Goal: Information Seeking & Learning: Check status

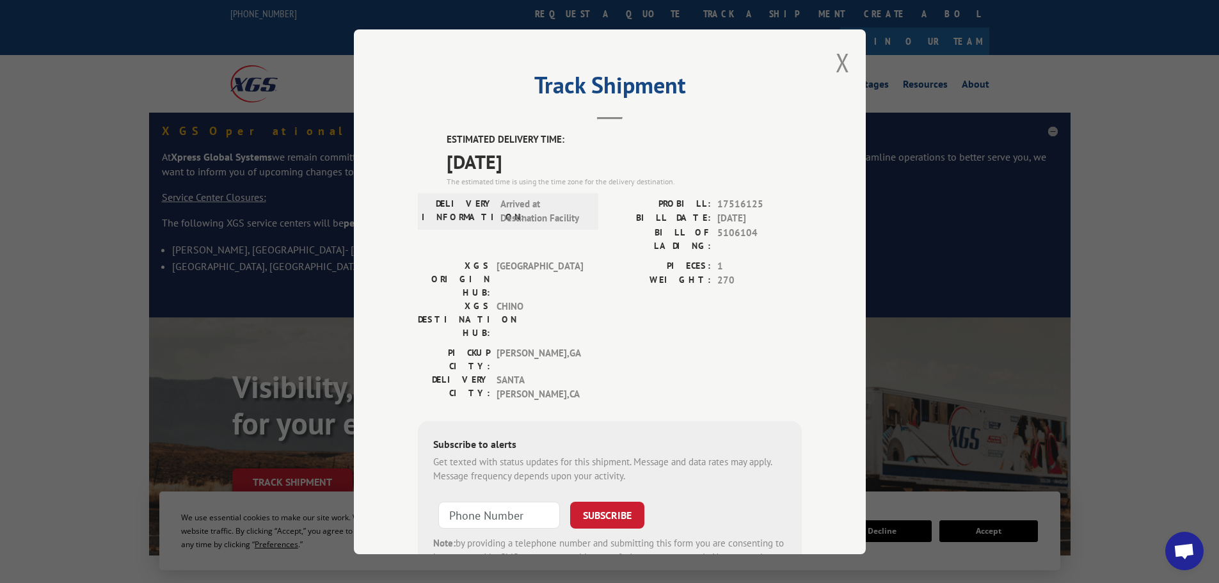
scroll to position [256, 0]
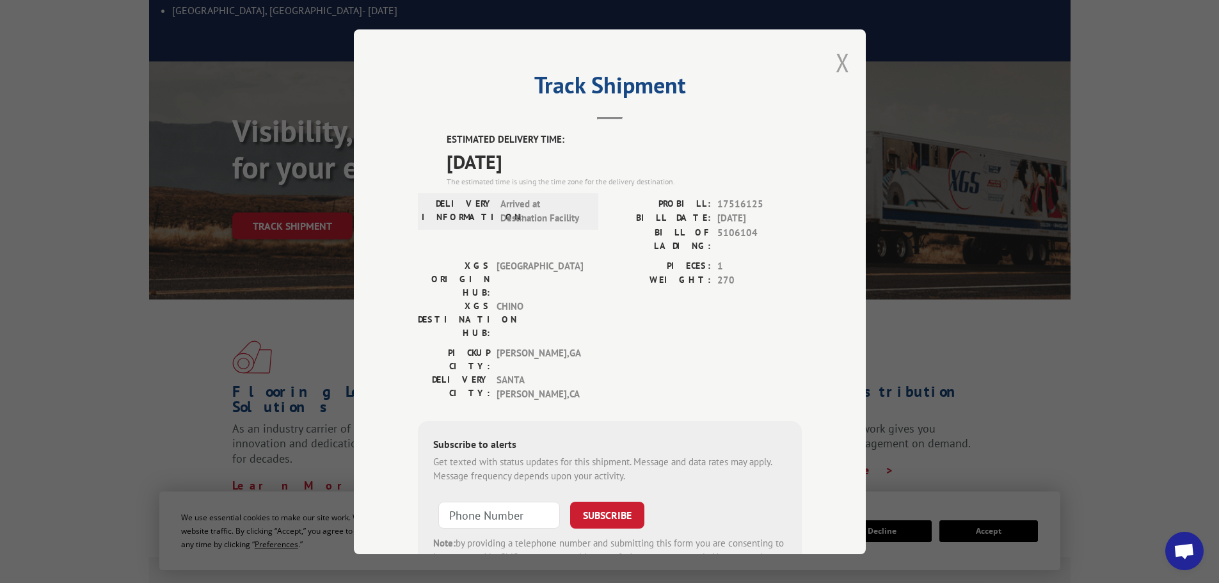
click at [837, 57] on button "Close modal" at bounding box center [843, 62] width 14 height 34
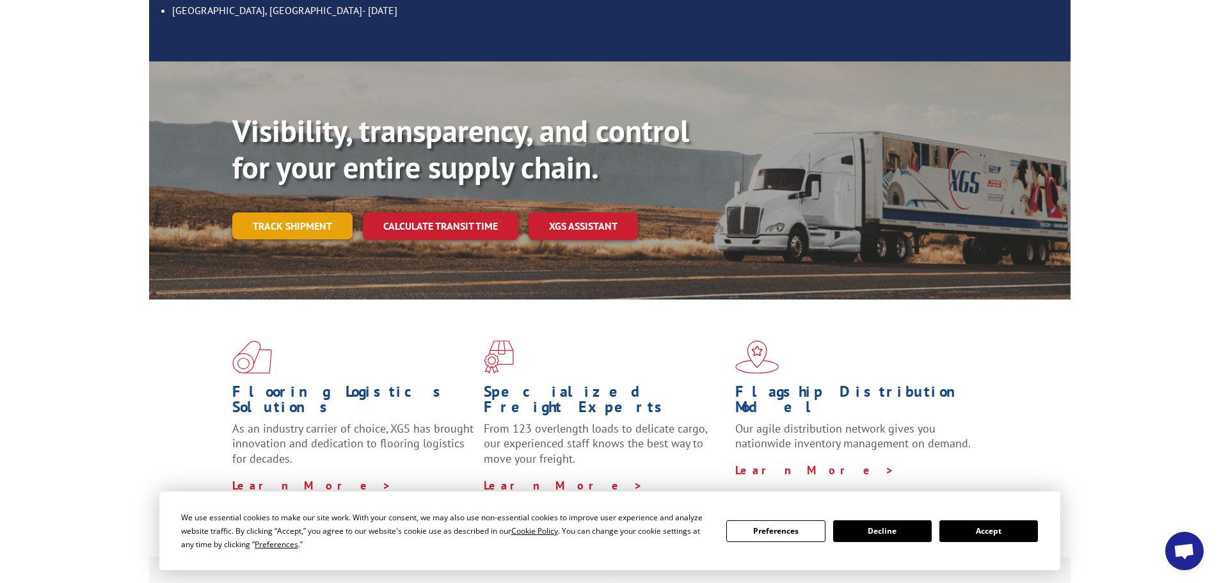
click at [280, 212] on link "Track shipment" at bounding box center [292, 225] width 120 height 27
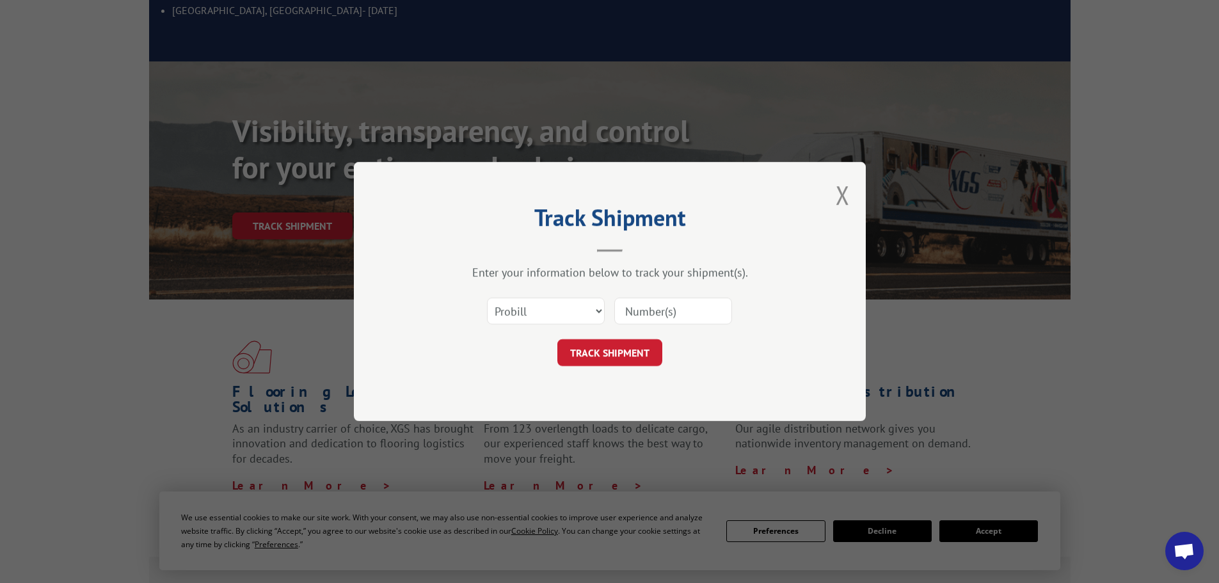
click at [663, 313] on input at bounding box center [673, 311] width 118 height 27
paste input "261203250822"
type input "261203250822"
click at [633, 352] on button "TRACK SHIPMENT" at bounding box center [609, 352] width 105 height 27
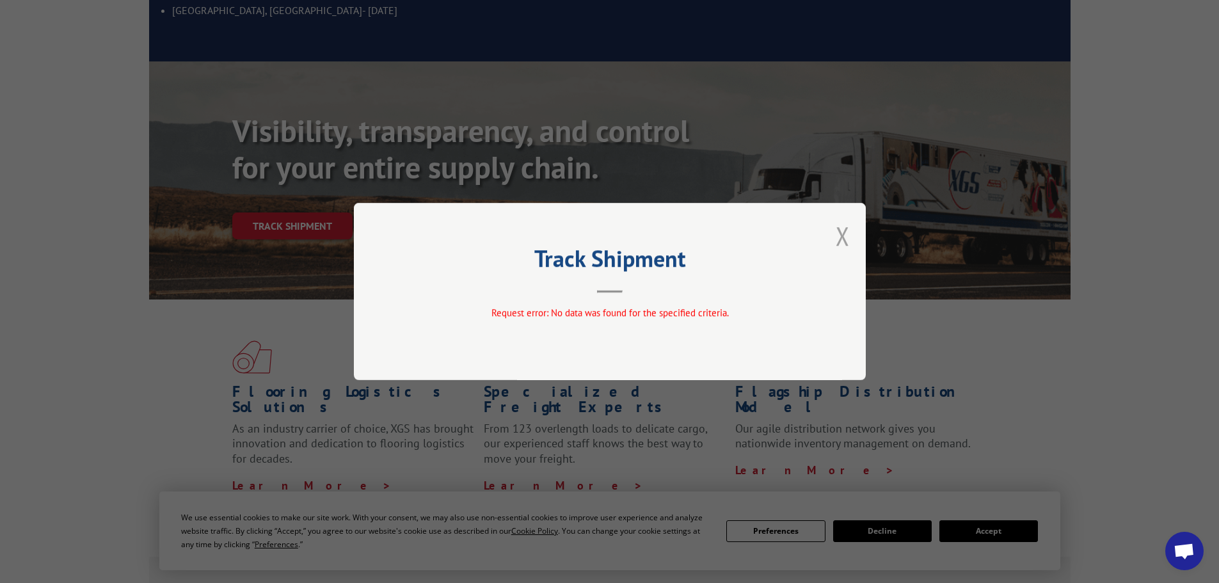
click at [843, 234] on button "Close modal" at bounding box center [843, 236] width 14 height 34
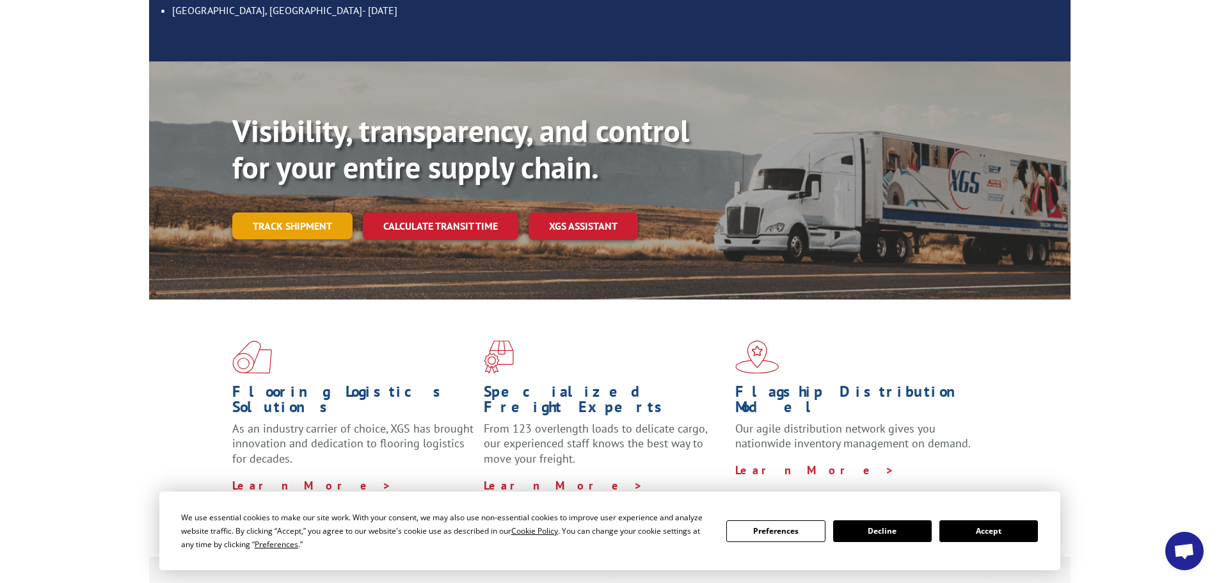
click at [258, 212] on link "Track shipment" at bounding box center [292, 225] width 120 height 27
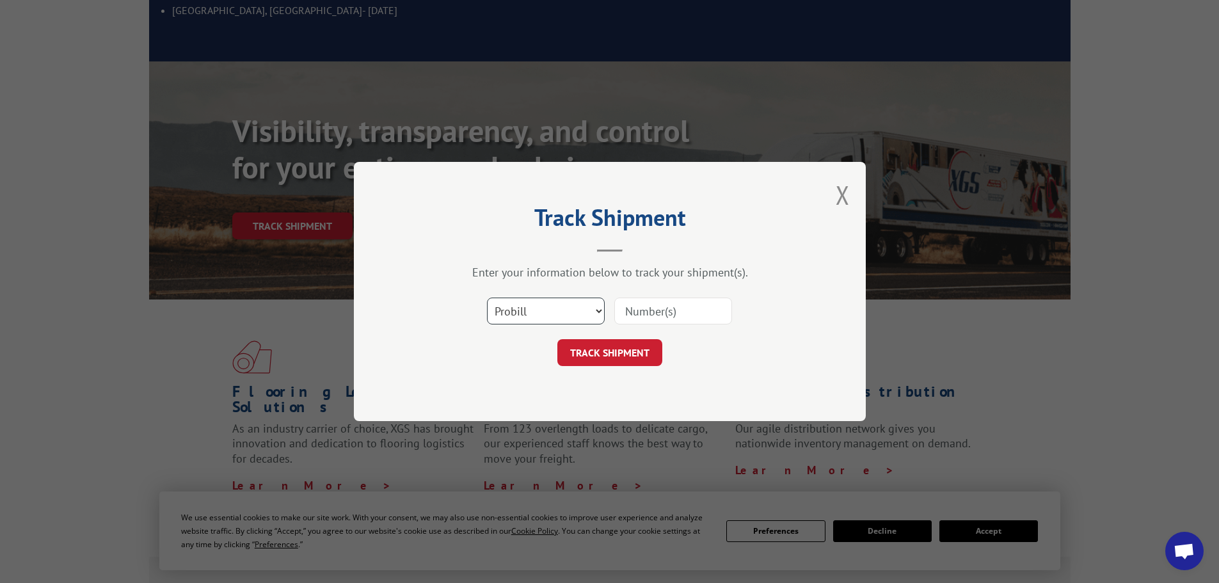
click at [525, 314] on select "Select category... Probill BOL PO" at bounding box center [546, 311] width 118 height 27
select select "po"
click at [487, 298] on select "Select category... Probill BOL PO" at bounding box center [546, 311] width 118 height 27
paste input "52545857"
type input "52545857"
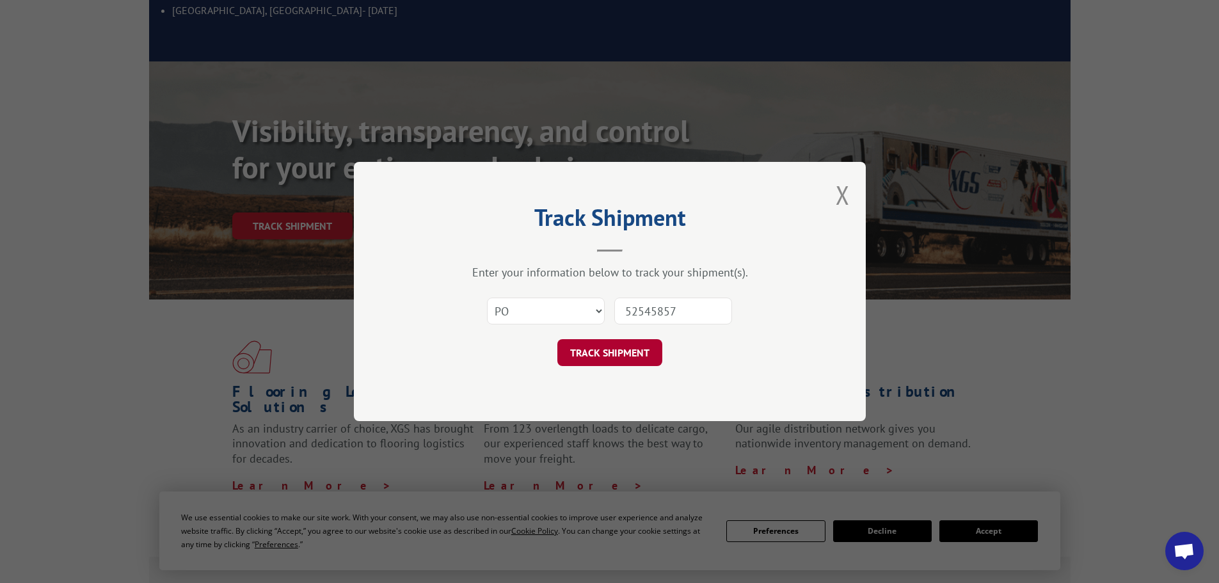
click at [610, 354] on button "TRACK SHIPMENT" at bounding box center [609, 352] width 105 height 27
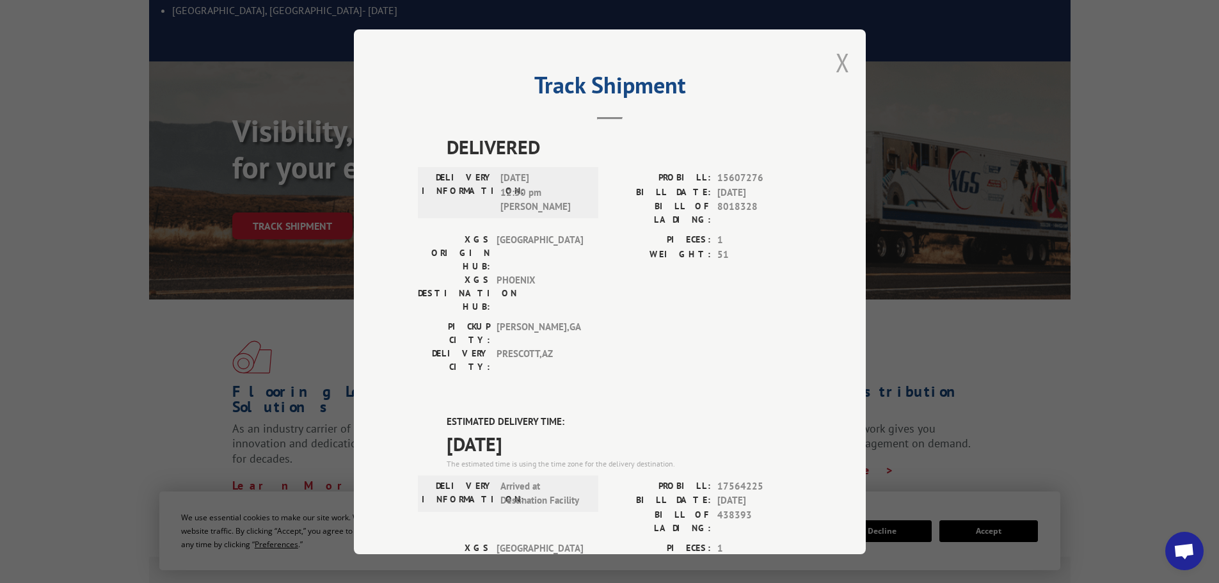
click at [836, 59] on button "Close modal" at bounding box center [843, 62] width 14 height 34
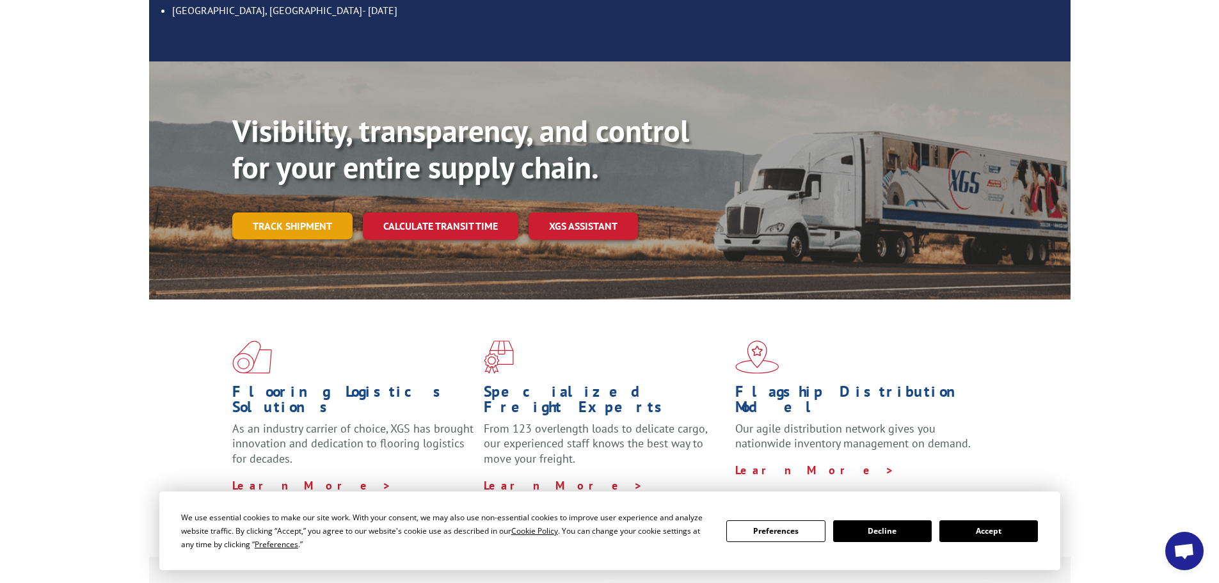
click at [280, 212] on link "Track shipment" at bounding box center [292, 225] width 120 height 27
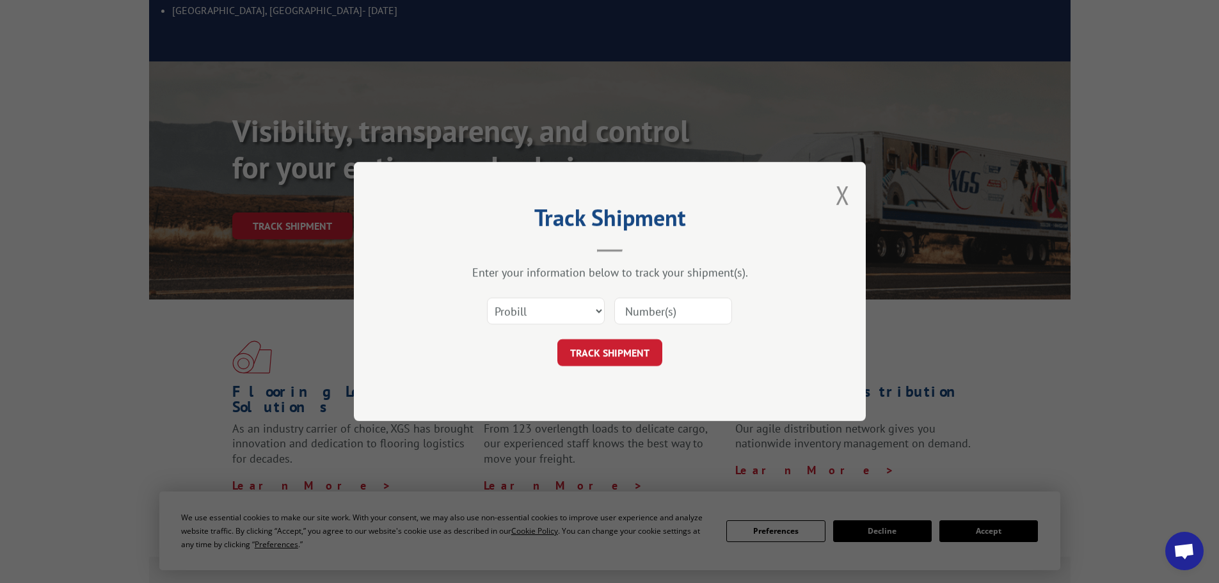
click at [674, 309] on input at bounding box center [673, 311] width 118 height 27
paste input "17467509"
type input "17467509"
click at [605, 357] on button "TRACK SHIPMENT" at bounding box center [609, 352] width 105 height 27
